Goal: Task Accomplishment & Management: Complete application form

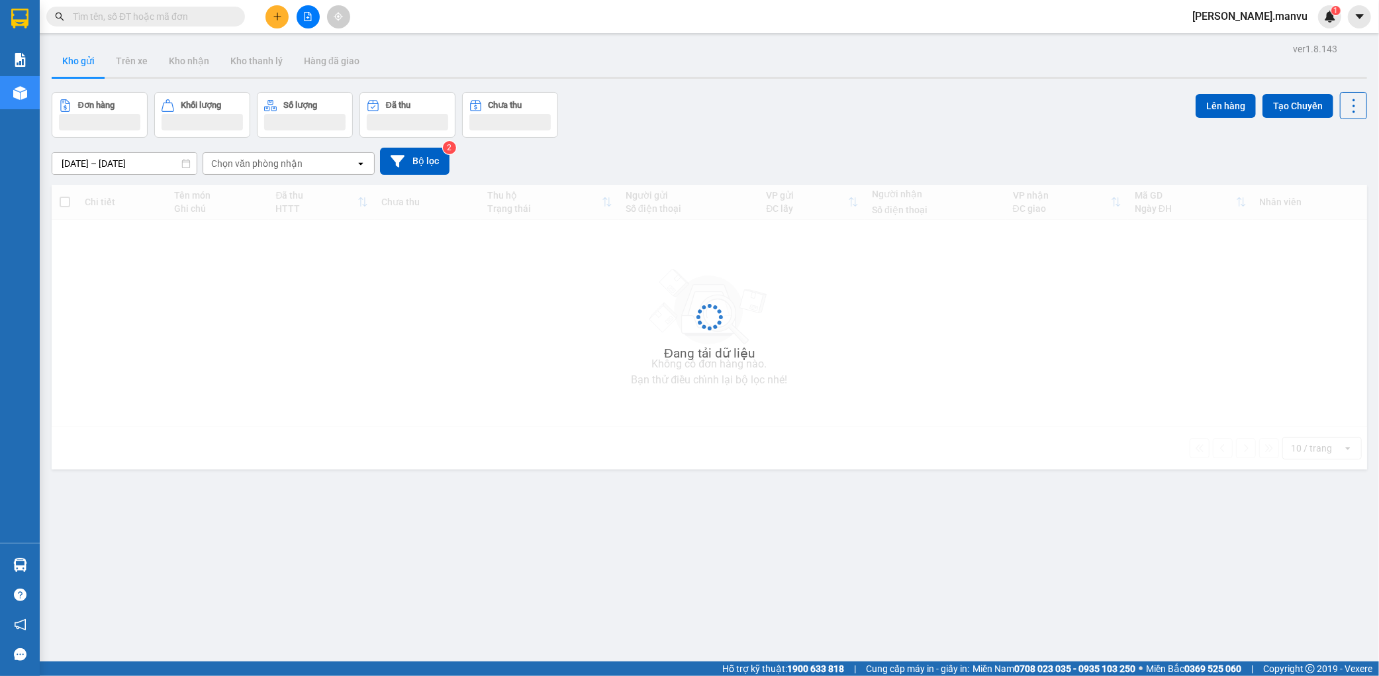
click at [262, 17] on div at bounding box center [307, 16] width 99 height 23
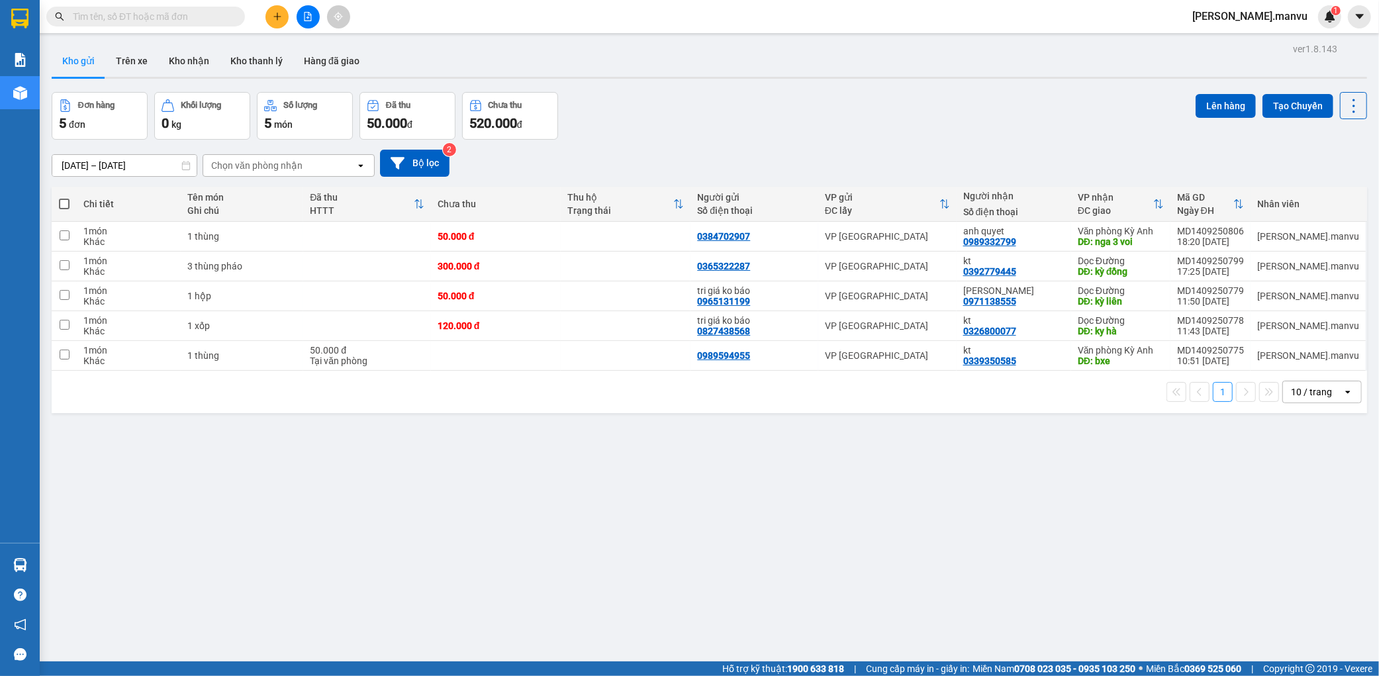
click at [279, 20] on icon "plus" at bounding box center [277, 16] width 9 height 9
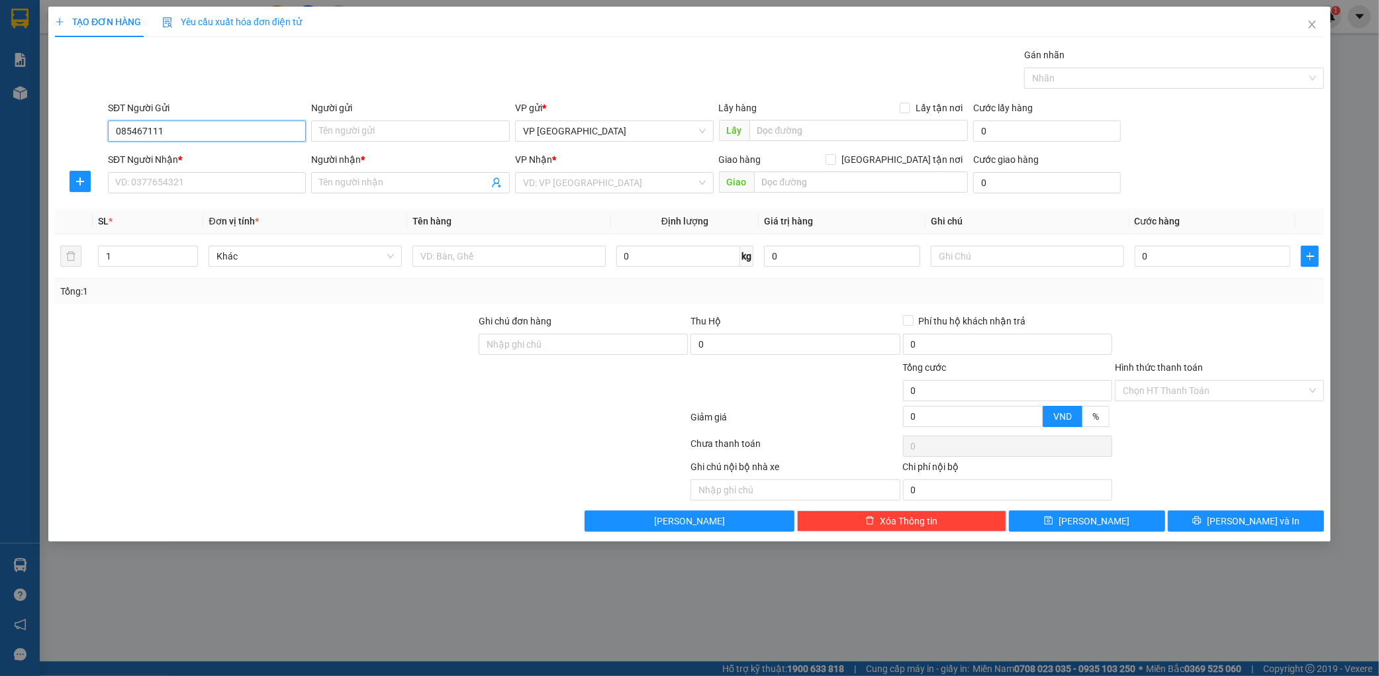
type input "0854671111"
click at [185, 161] on div "0854671111 - huong tri giá 5 triệu" at bounding box center [207, 157] width 183 height 15
type input "huong tri giá 5 triệu"
type input "0854671111"
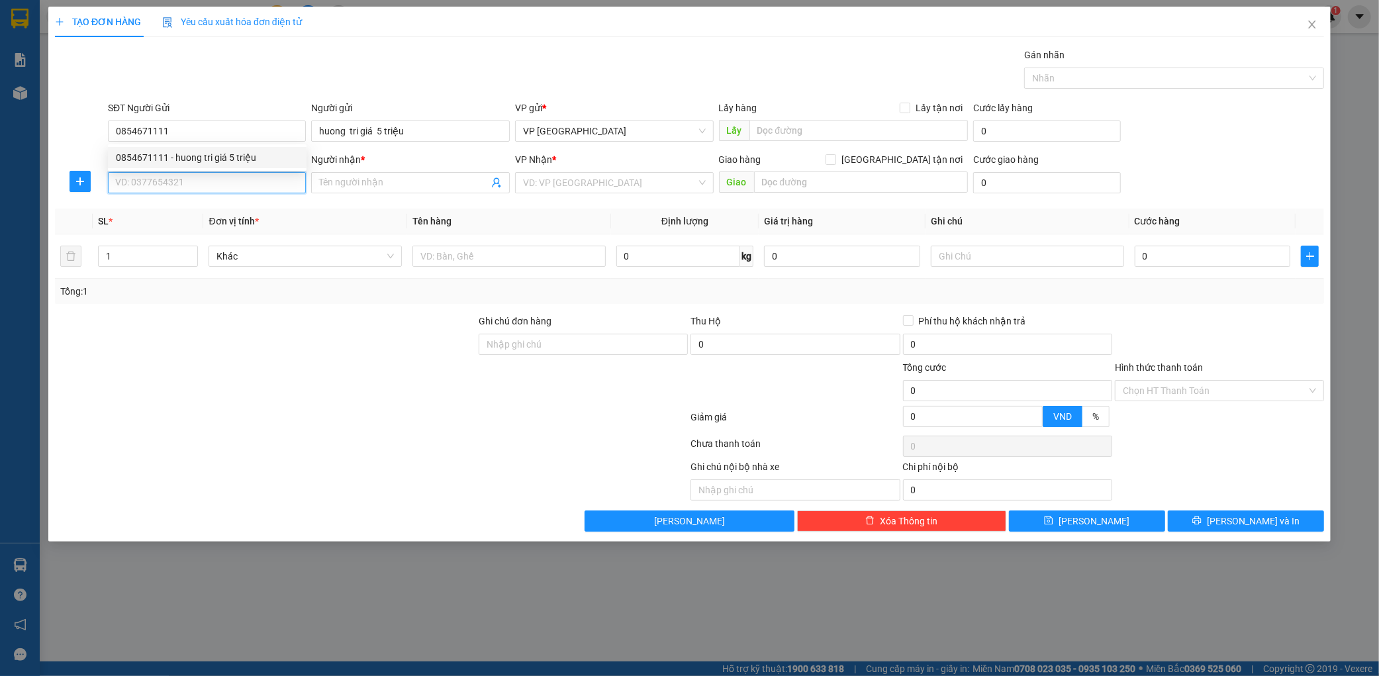
click at [189, 179] on input "SĐT Người Nhận *" at bounding box center [207, 182] width 199 height 21
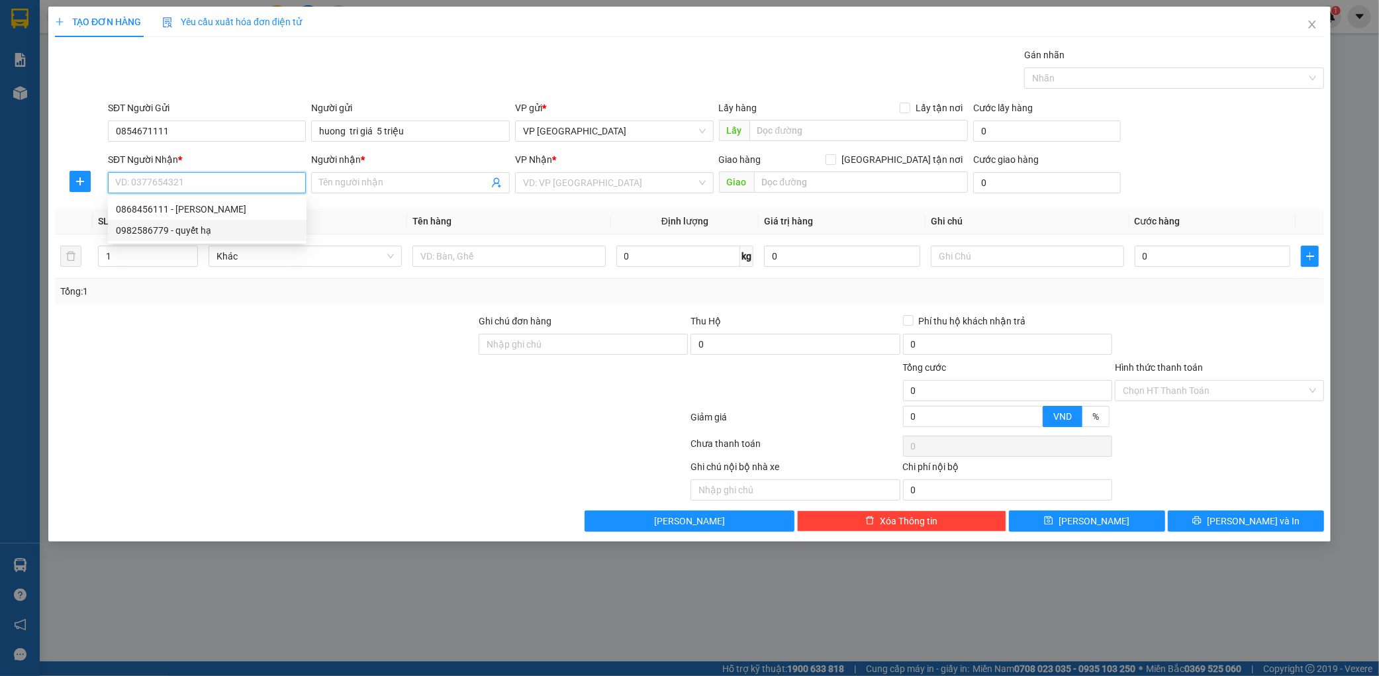
click at [177, 230] on div "0982586779 - quyết hạ" at bounding box center [207, 230] width 183 height 15
type input "0982586779"
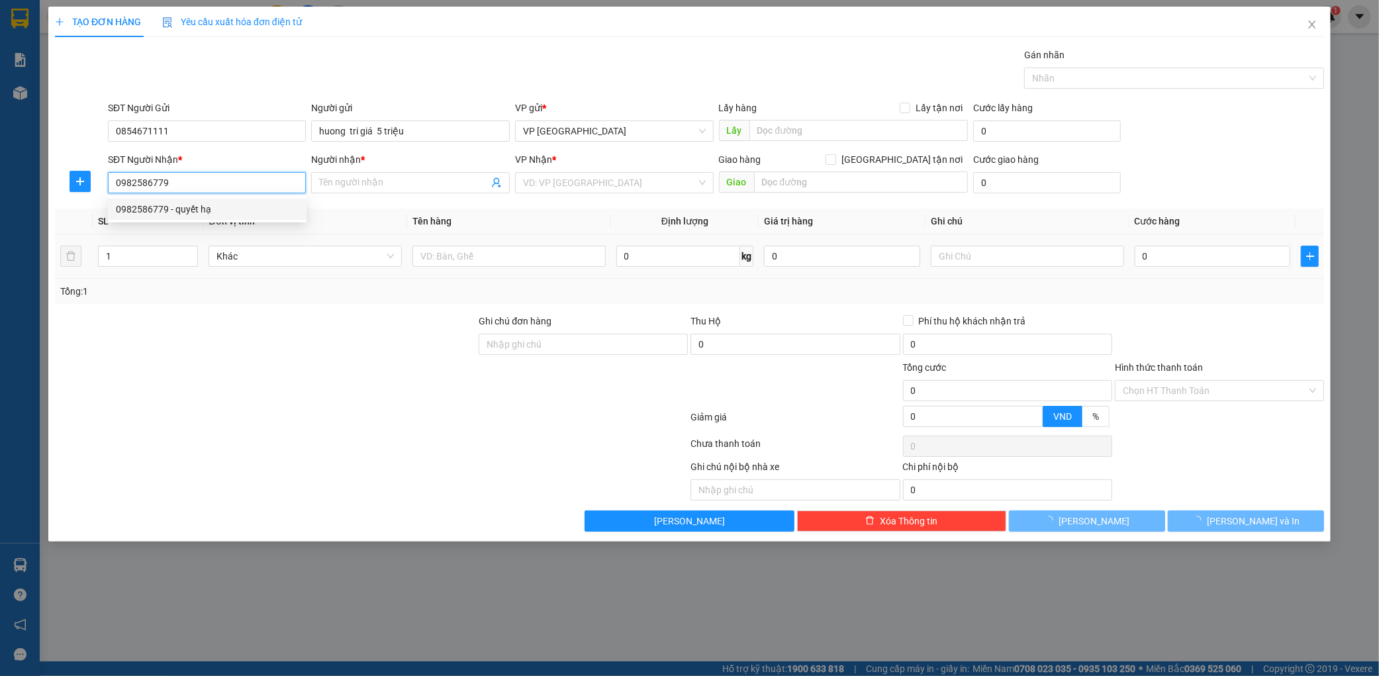
type input "quyết hạ"
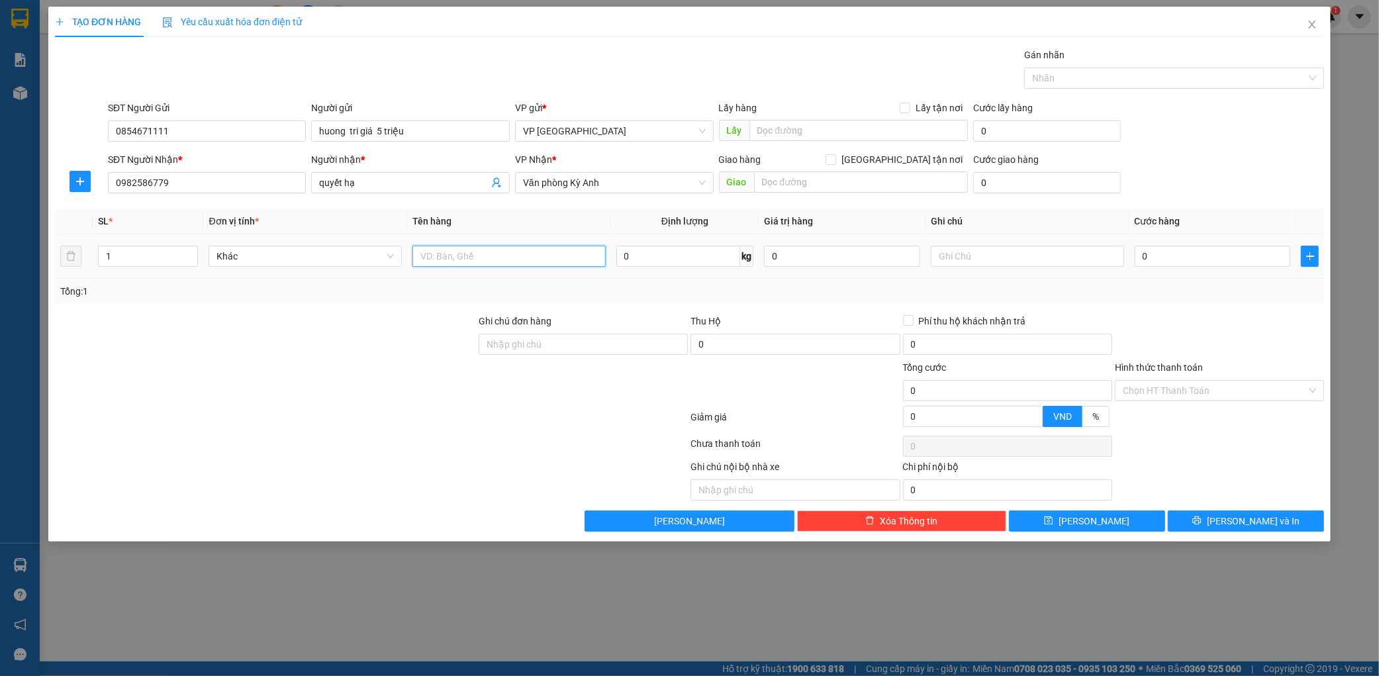
click at [497, 252] on input "text" at bounding box center [509, 256] width 193 height 21
type input "1 thùng"
click at [1177, 262] on input "0" at bounding box center [1213, 256] width 156 height 21
type input "005"
type input "5"
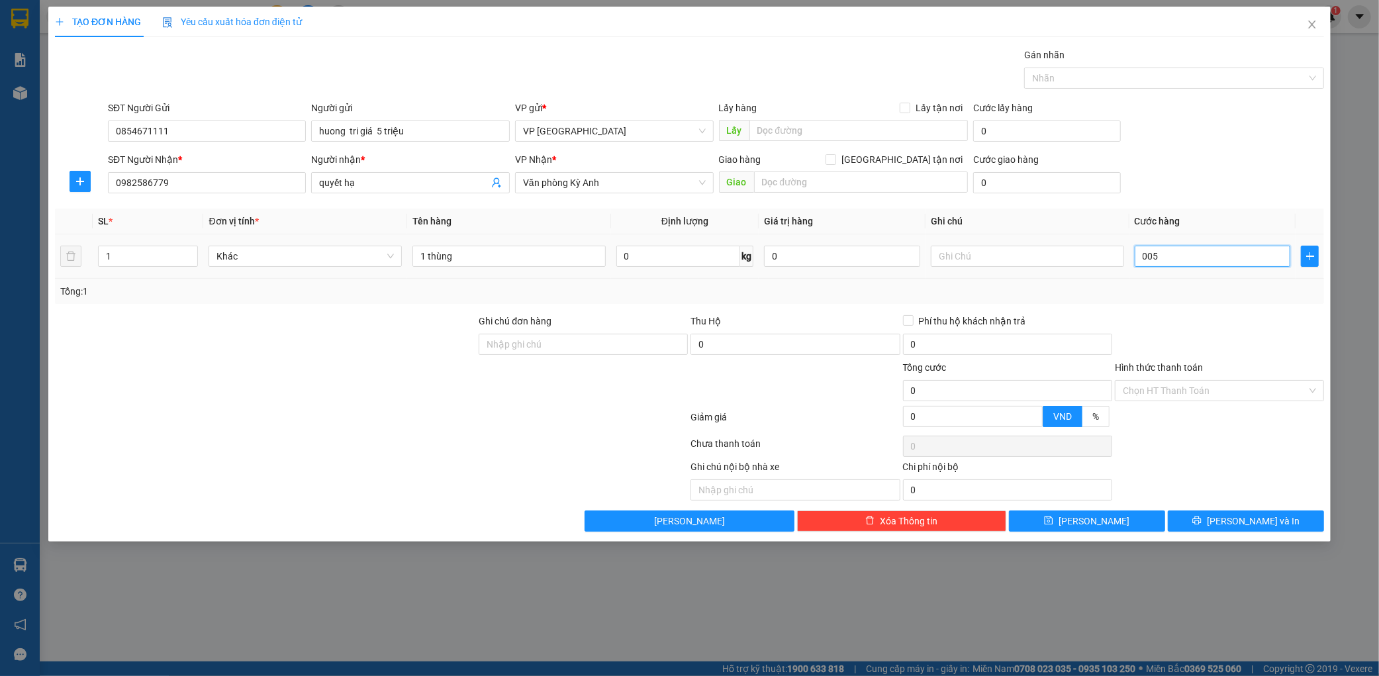
type input "5"
type input "0.050"
type input "50"
type input "00.500"
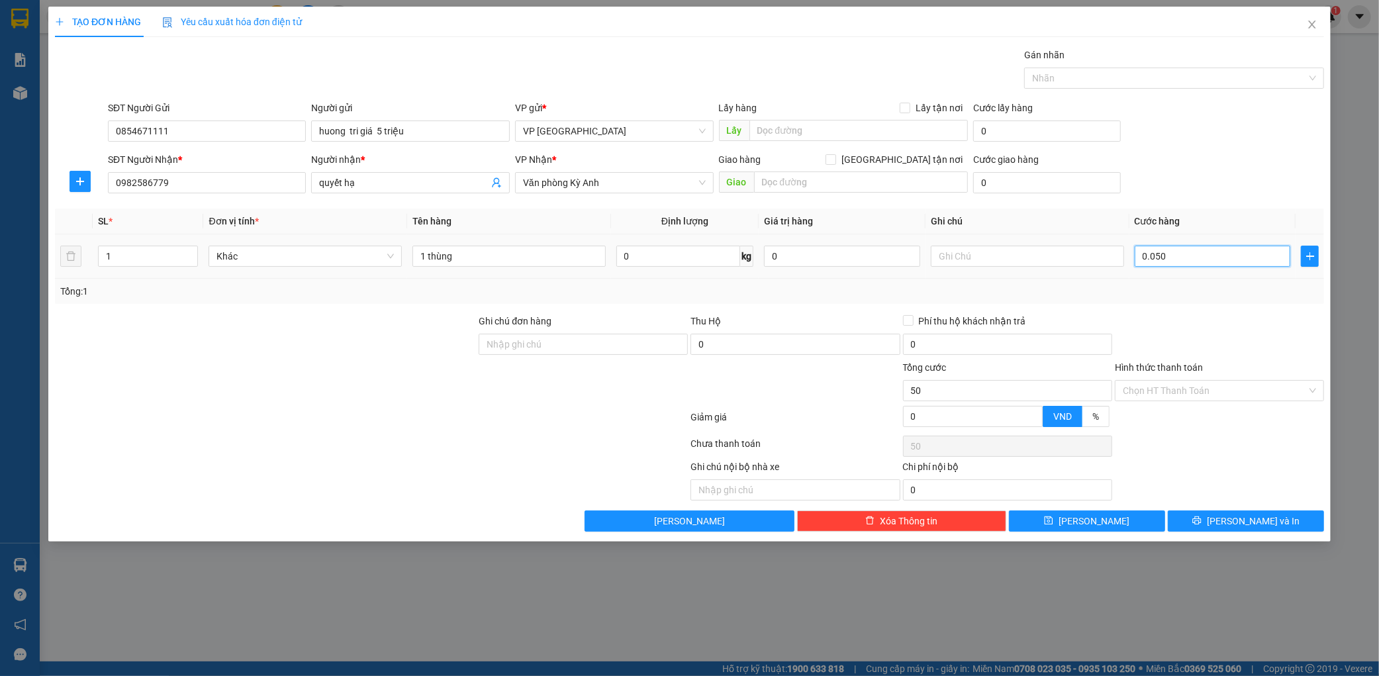
type input "500"
type input "0.005.000"
type input "5.000"
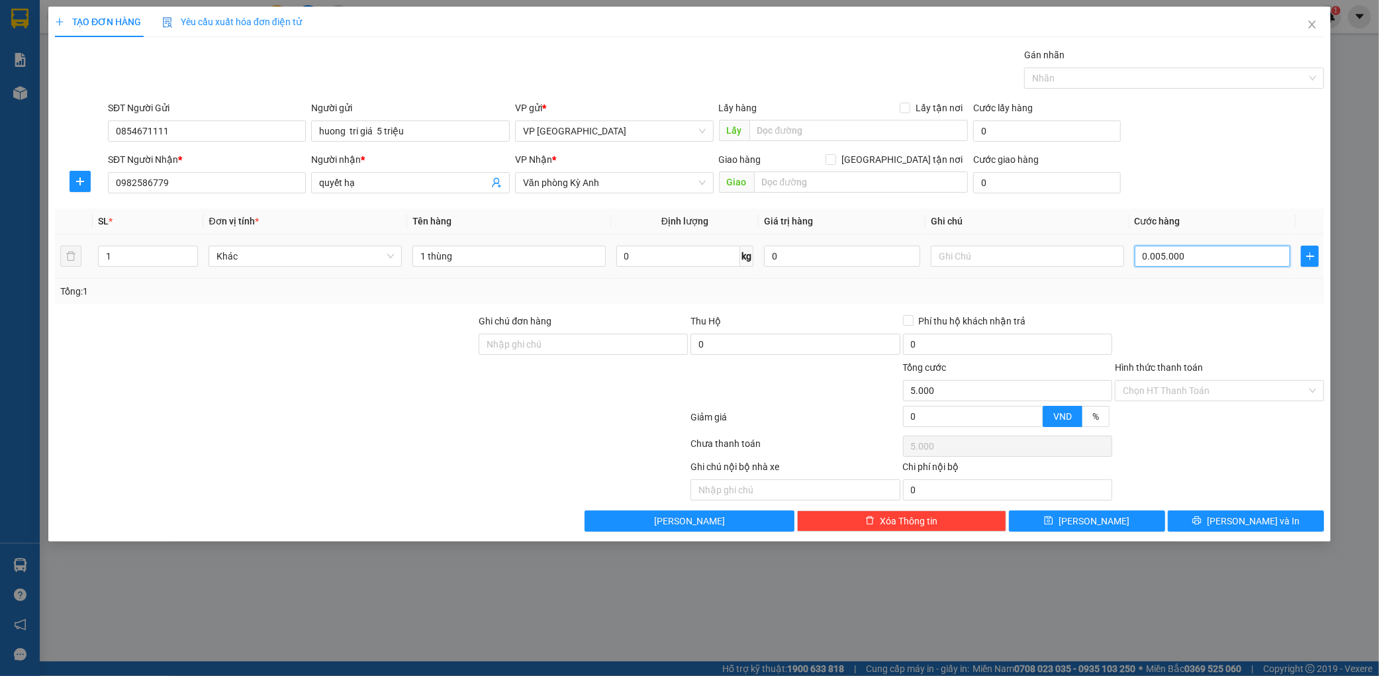
type input "0.000.050.000"
type input "50.000"
click at [1207, 170] on div "SĐT Người Nhận * 0982586779 Người nhận * quyết hạ VP Nhận * Văn phòng Kỳ Anh Gi…" at bounding box center [716, 175] width 1222 height 46
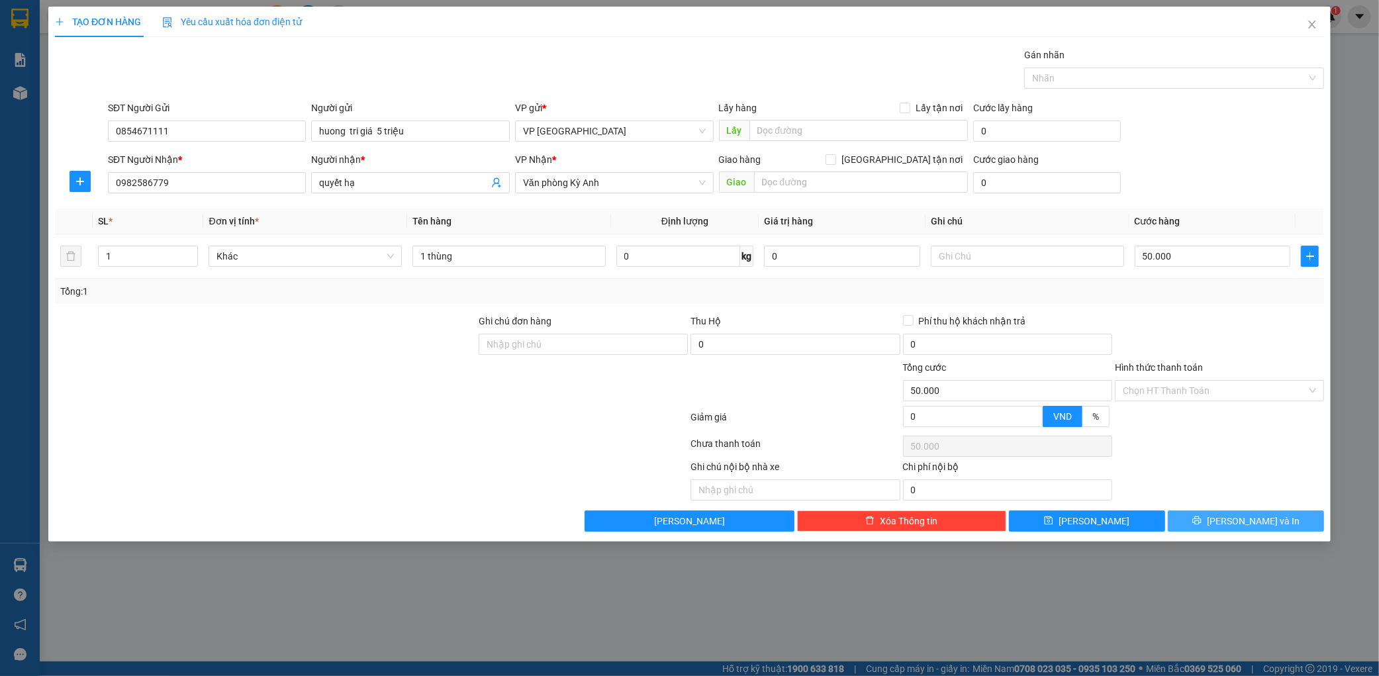
click at [1280, 527] on button "[PERSON_NAME] và In" at bounding box center [1246, 521] width 156 height 21
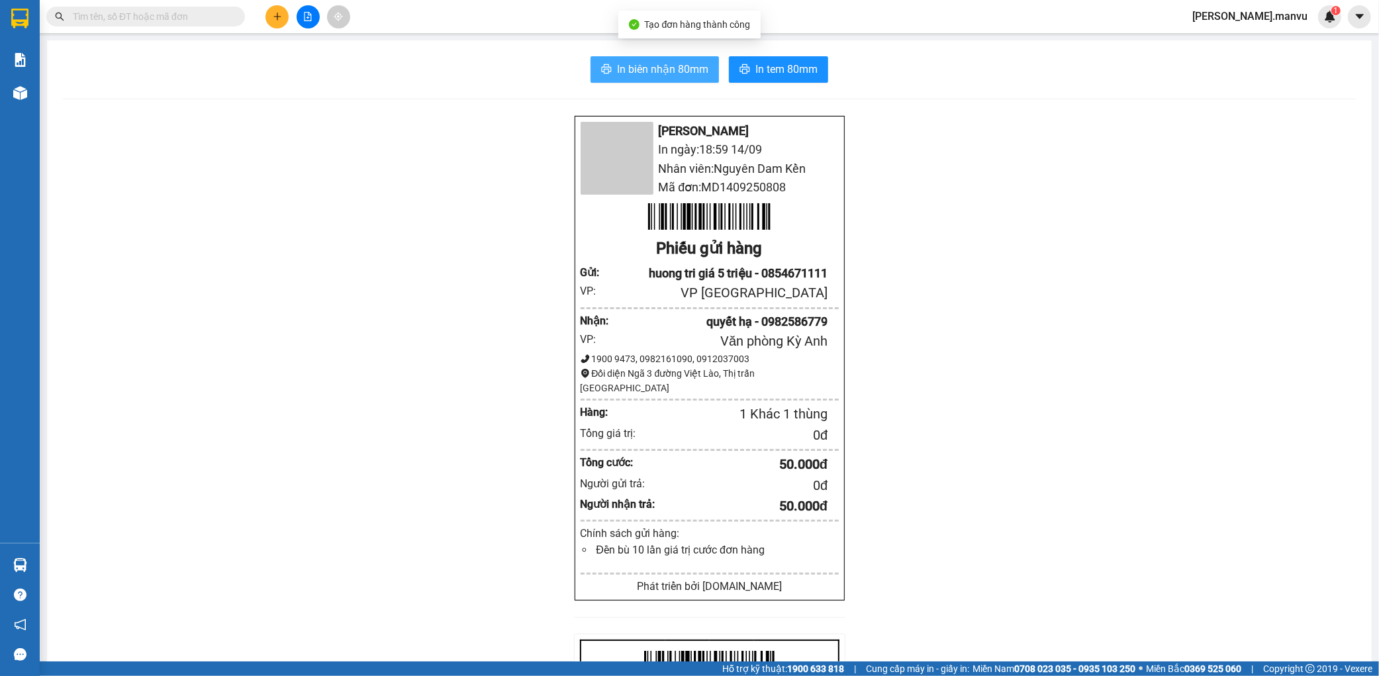
click at [594, 72] on button "In biên nhận 80mm" at bounding box center [655, 69] width 128 height 26
